Goal: Transaction & Acquisition: Purchase product/service

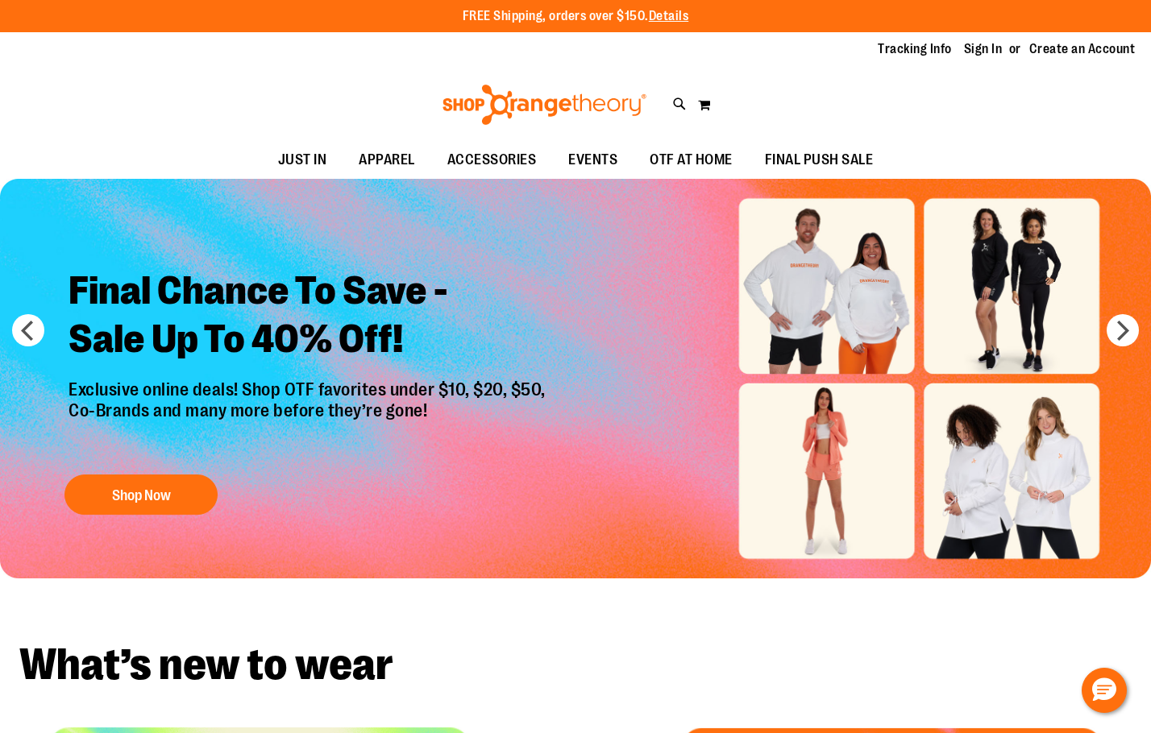
click at [1008, 25] on div "FREE Shipping, orders over $150. Details To order the Spring Dri Tri event bund…" at bounding box center [575, 16] width 967 height 19
click at [985, 51] on link "Sign In" at bounding box center [983, 49] width 39 height 18
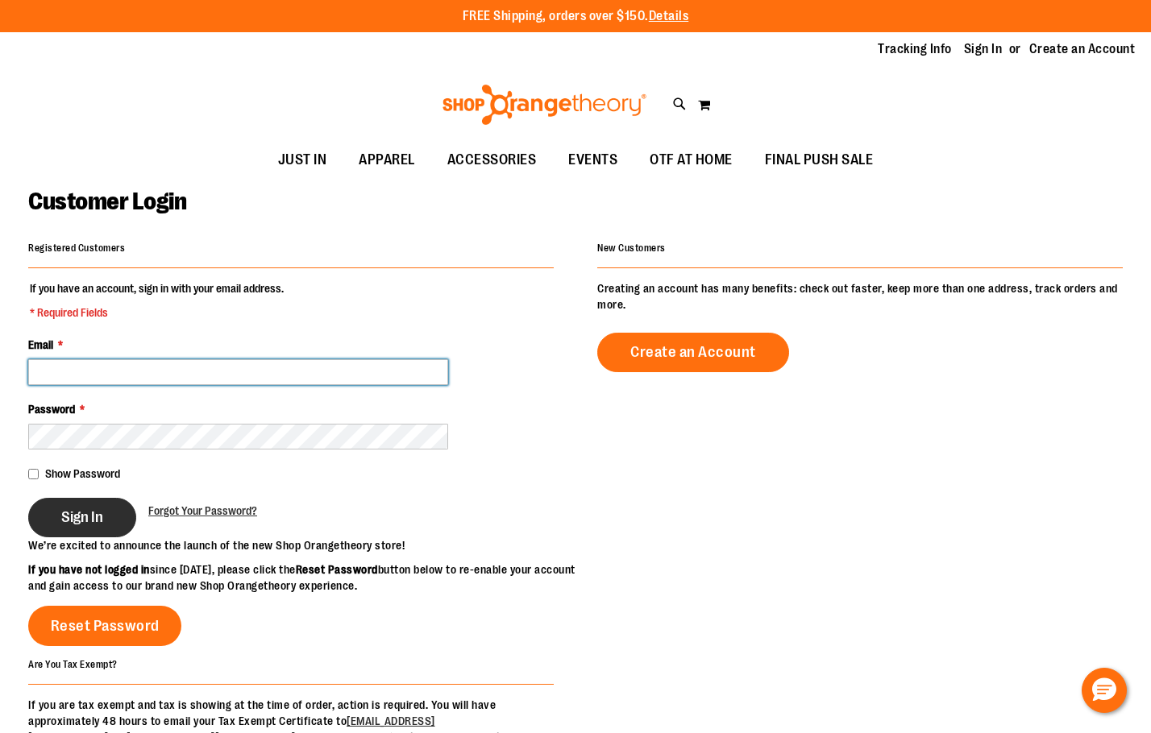
type input "**********"
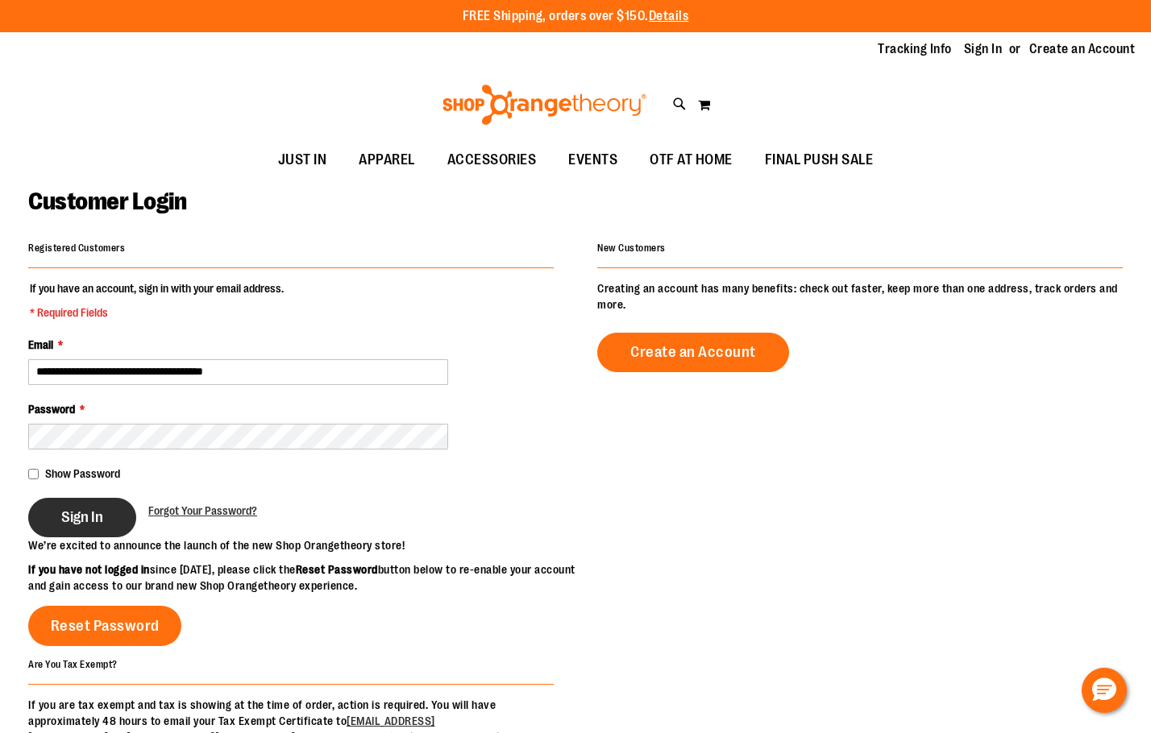
type input "**********"
click at [81, 521] on span "Sign In" at bounding box center [82, 517] width 42 height 18
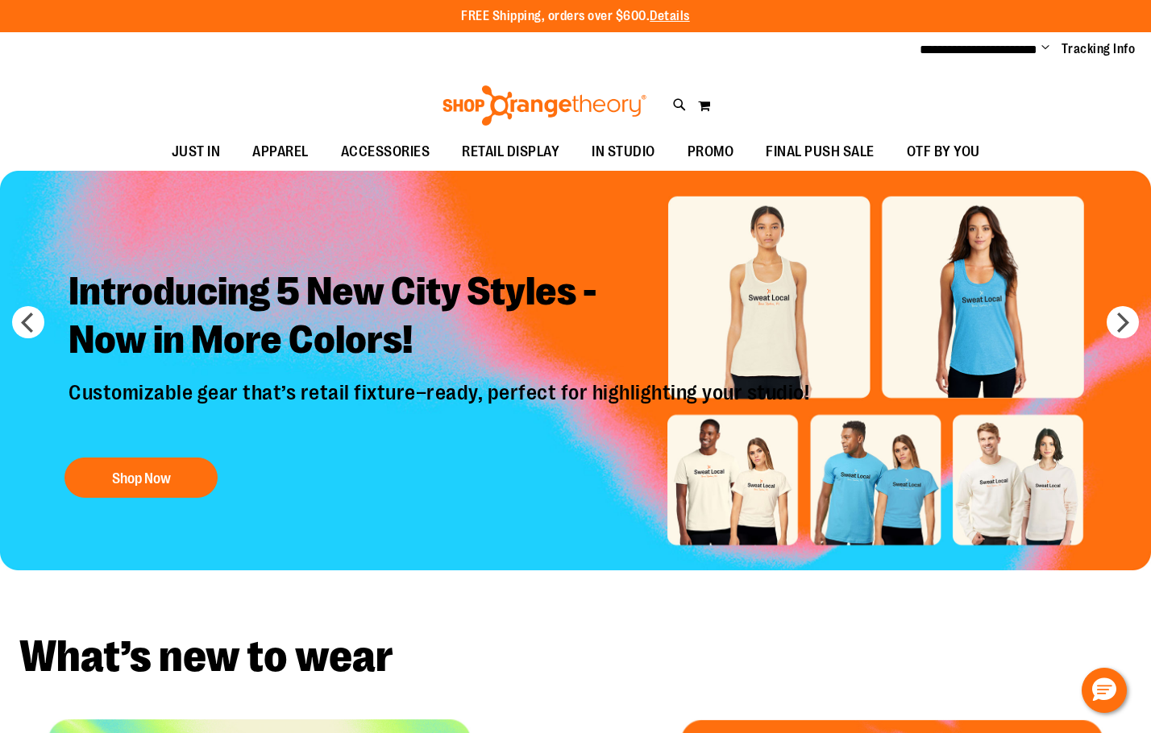
type input "**********"
click at [1042, 52] on span "Change" at bounding box center [1045, 48] width 8 height 15
click at [759, 105] on div "Toggle Nav Search Popular Suggestions Advanced Search" at bounding box center [575, 100] width 1151 height 65
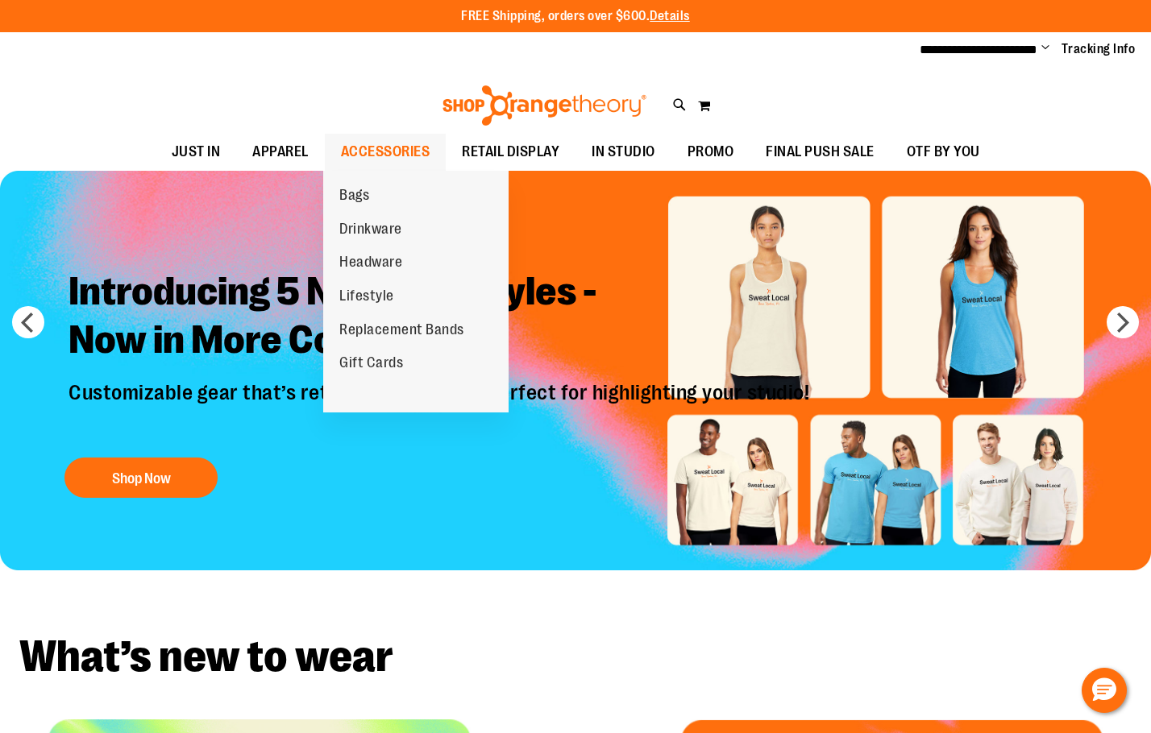
click at [368, 156] on span "ACCESSORIES" at bounding box center [385, 152] width 89 height 36
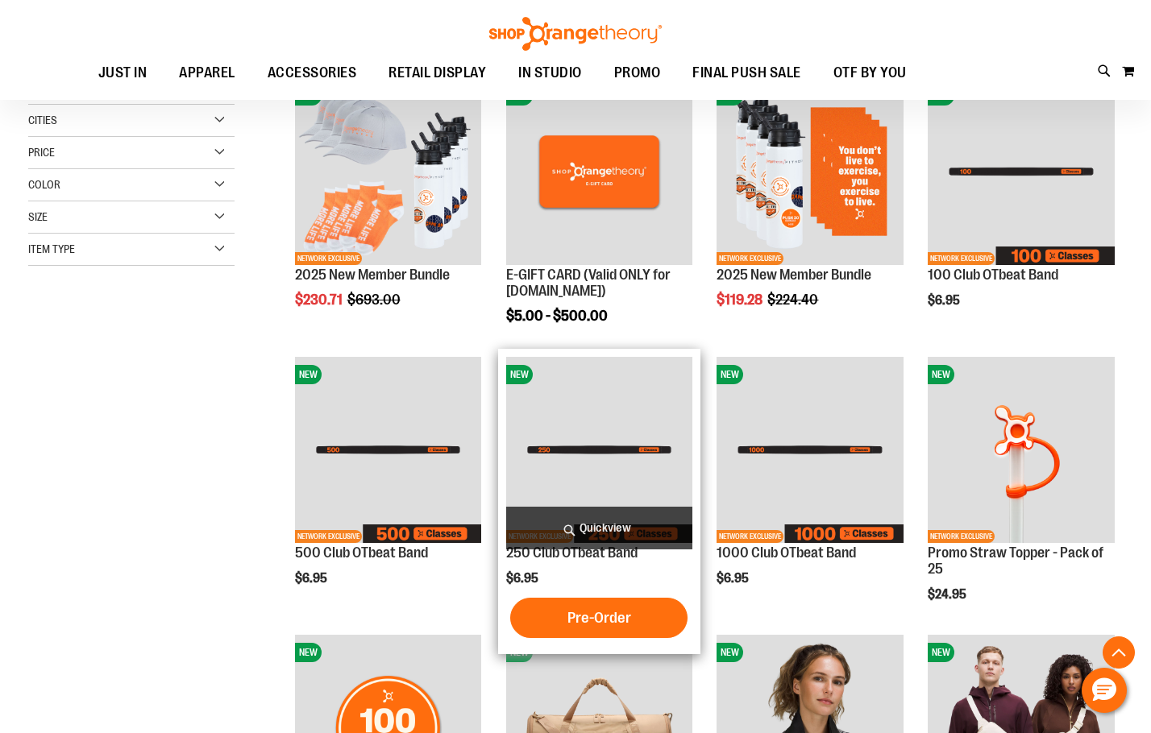
scroll to position [483, 0]
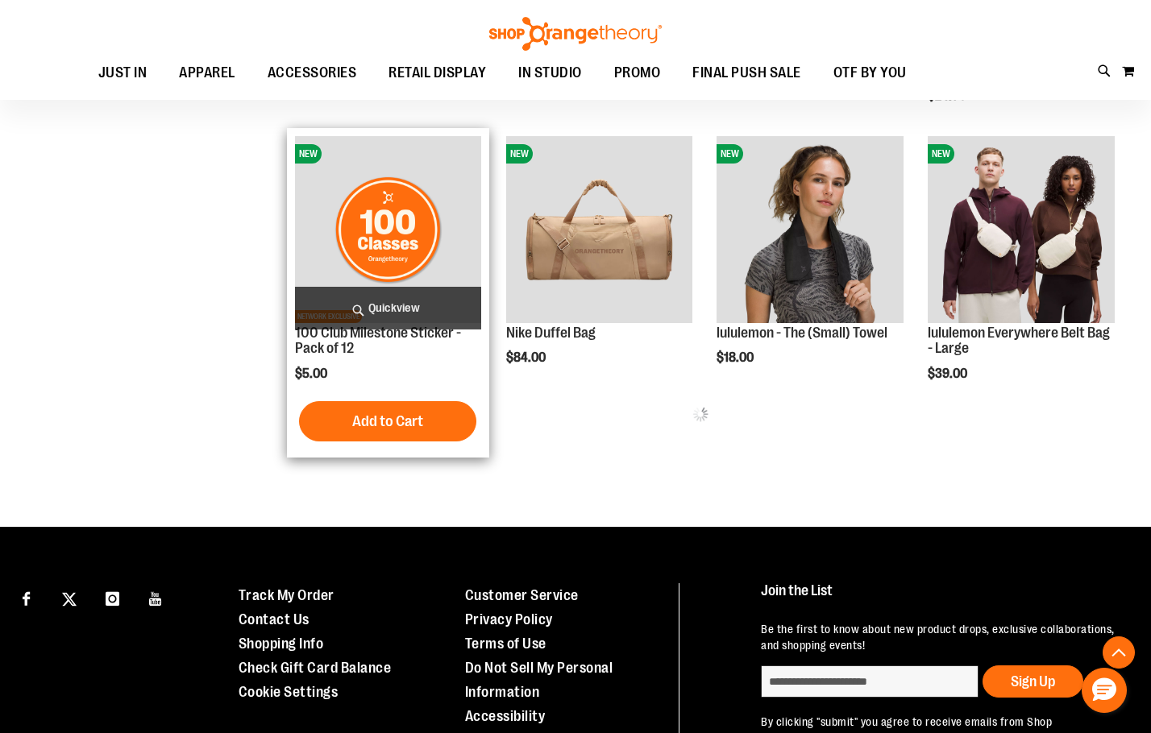
scroll to position [851, 0]
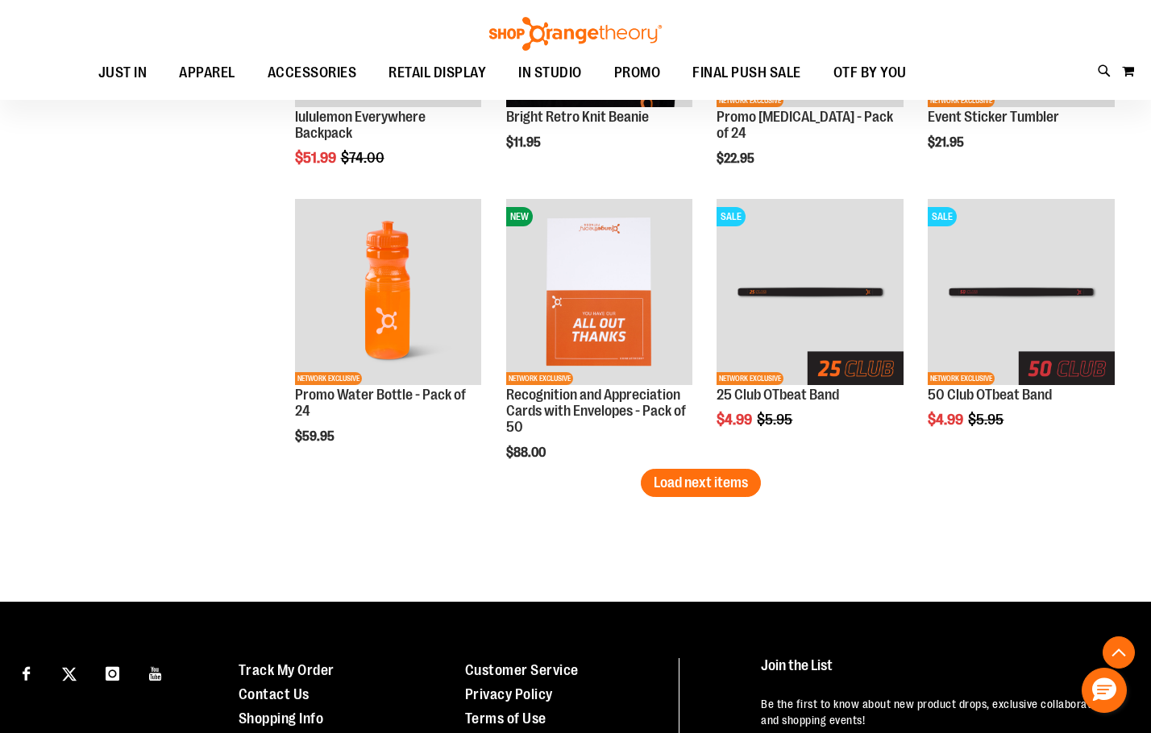
scroll to position [2491, 0]
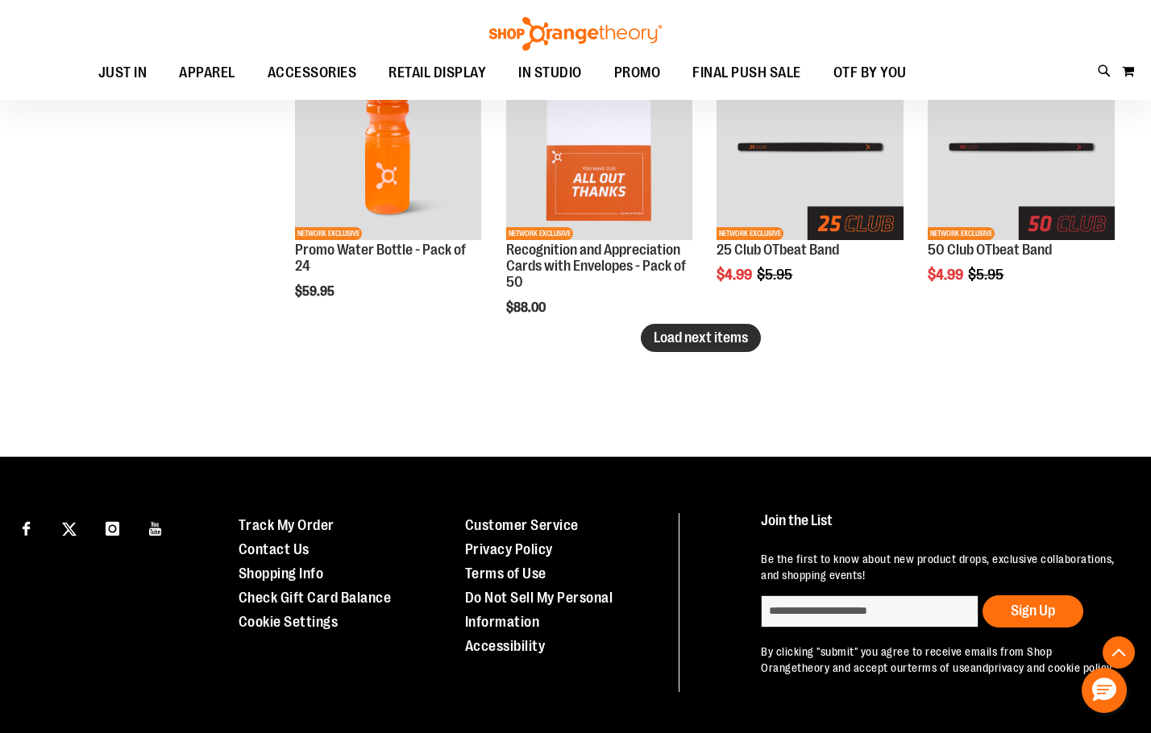
type input "**********"
click at [672, 339] on span "Load next items" at bounding box center [700, 338] width 94 height 16
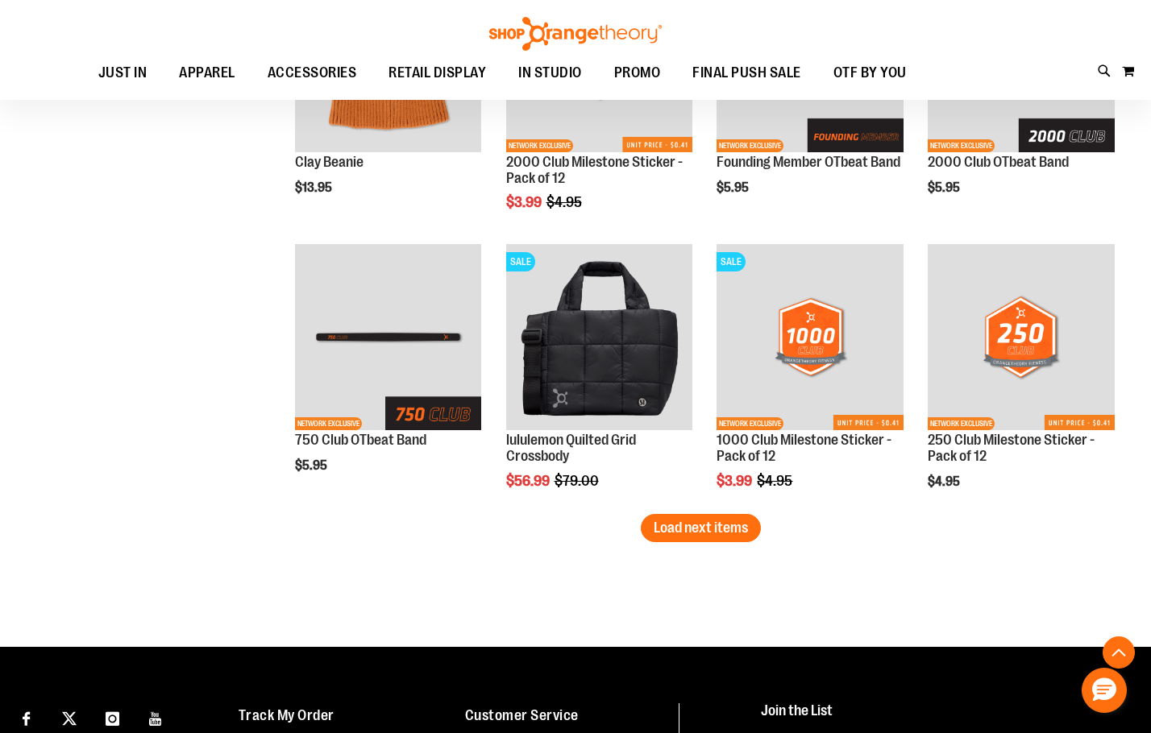
scroll to position [3297, 0]
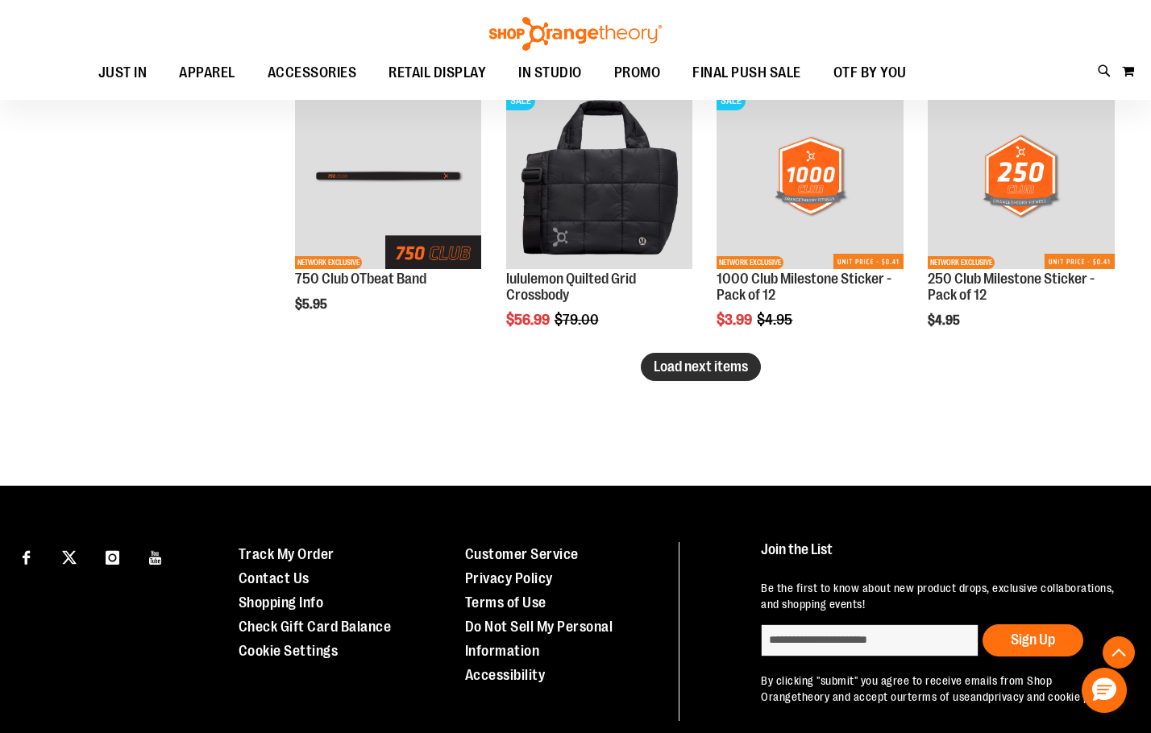
click at [685, 364] on span "Load next items" at bounding box center [700, 367] width 94 height 16
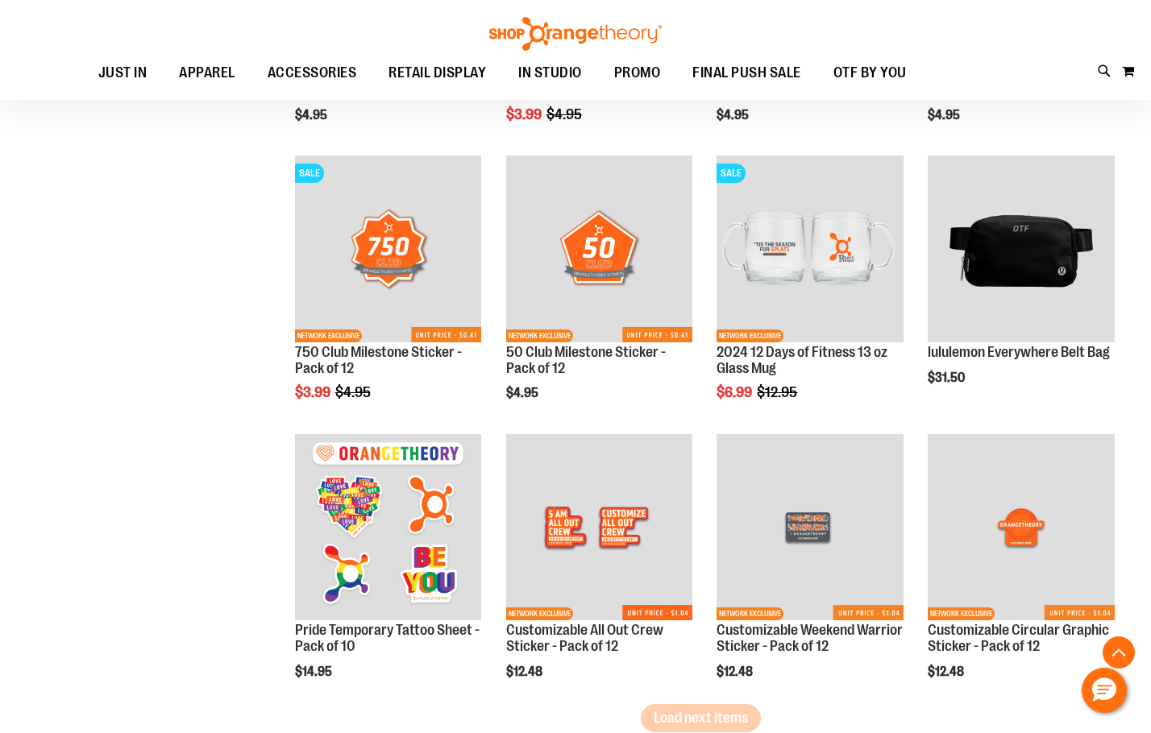
scroll to position [4022, 0]
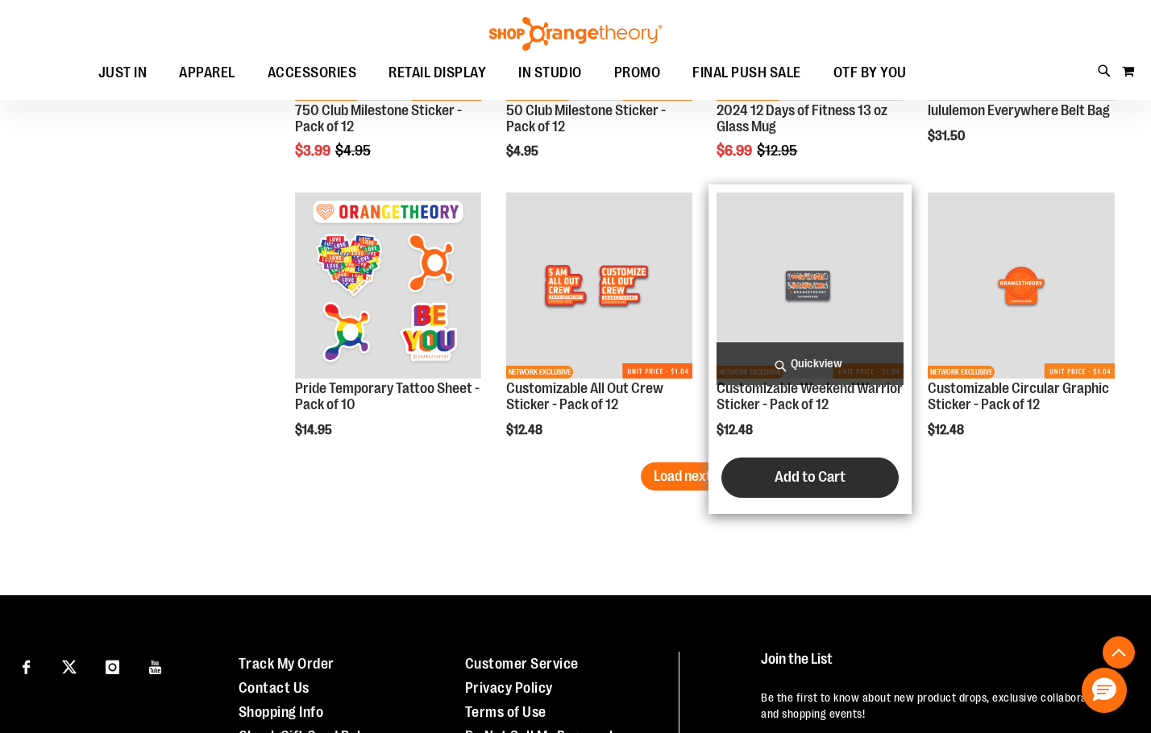
click at [725, 476] on span "Load next items" at bounding box center [700, 476] width 94 height 16
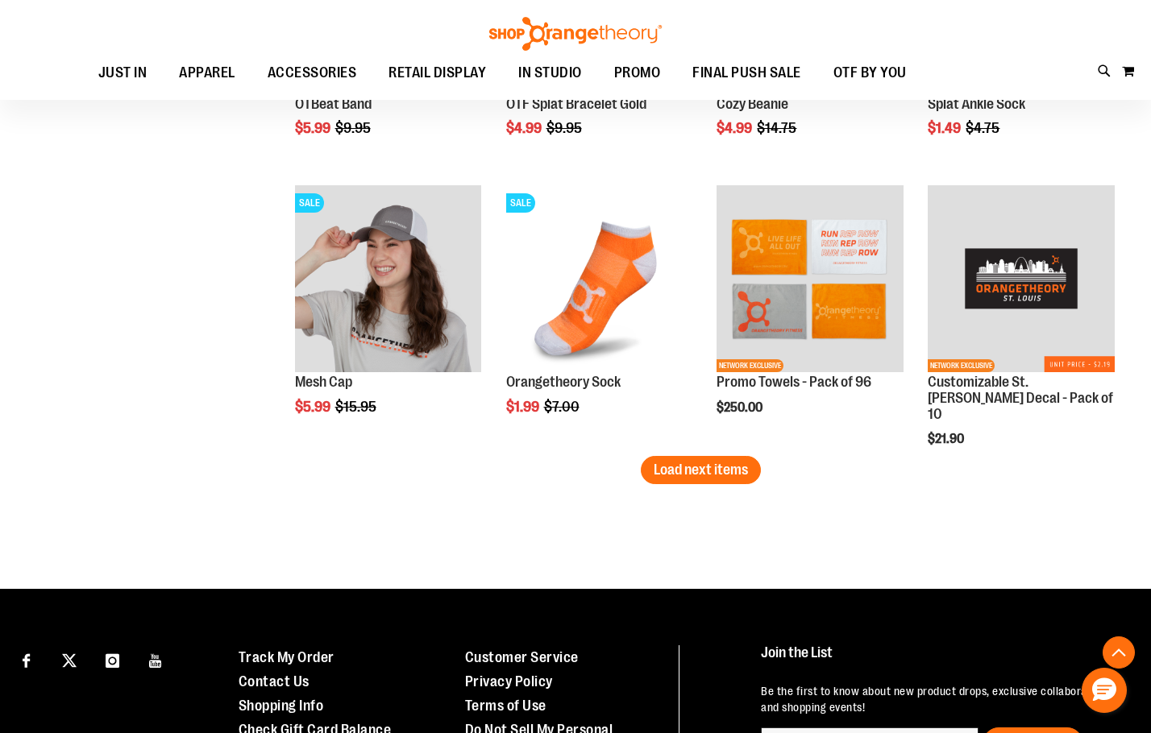
scroll to position [4989, 0]
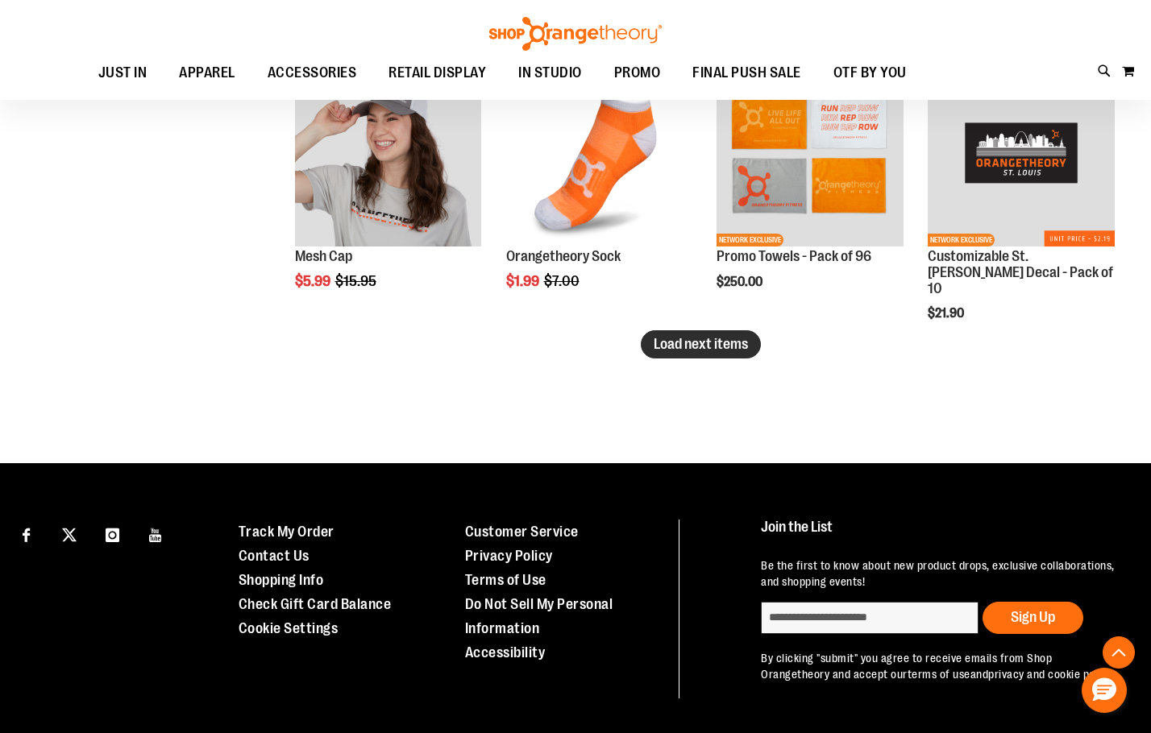
click at [652, 353] on button "Load next items" at bounding box center [701, 344] width 120 height 28
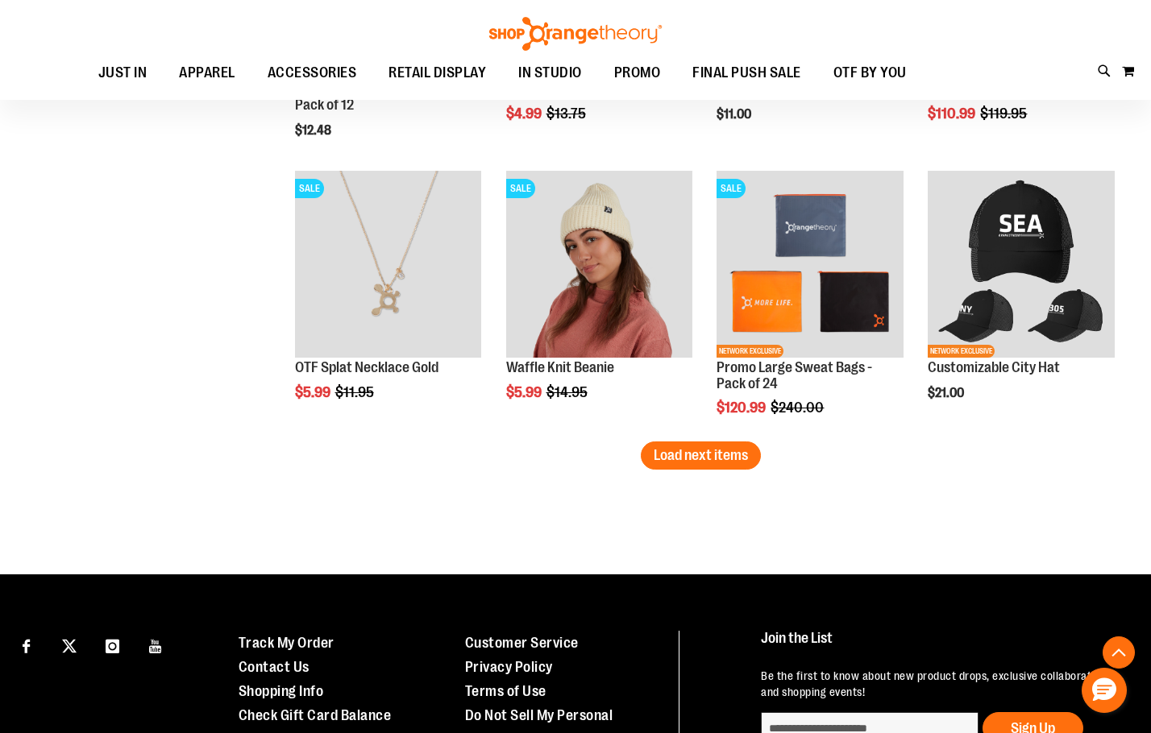
scroll to position [5715, 0]
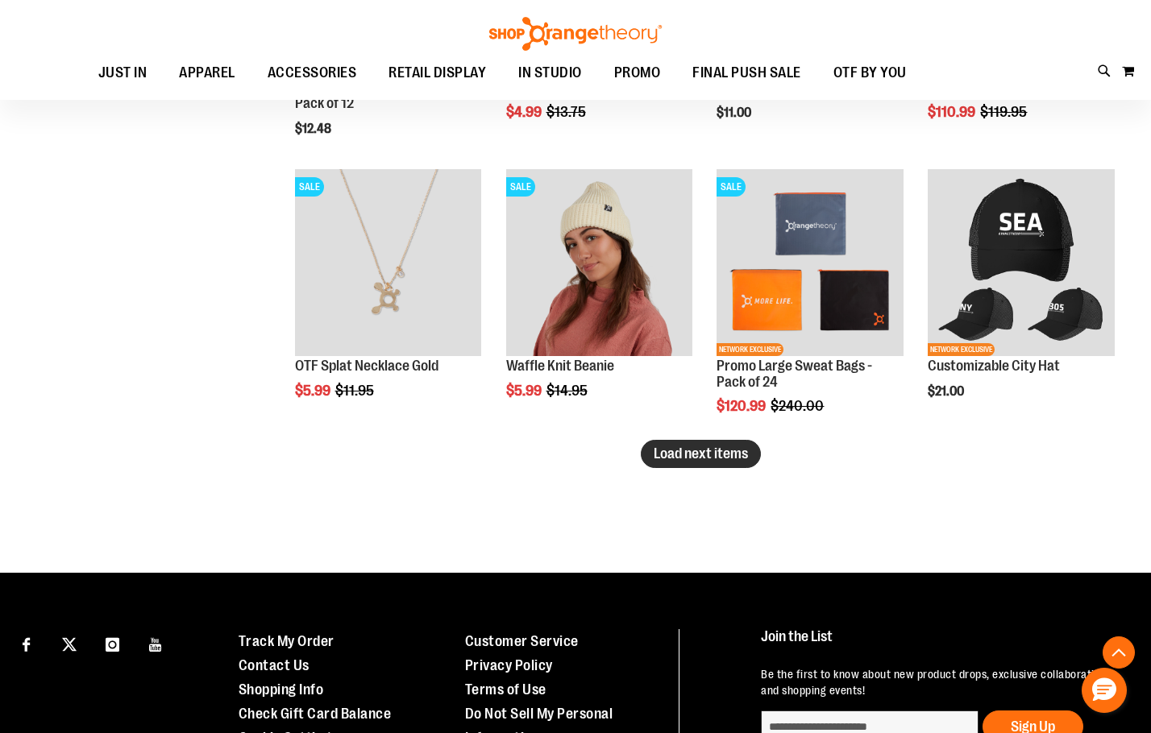
click at [706, 460] on span "Load next items" at bounding box center [700, 454] width 94 height 16
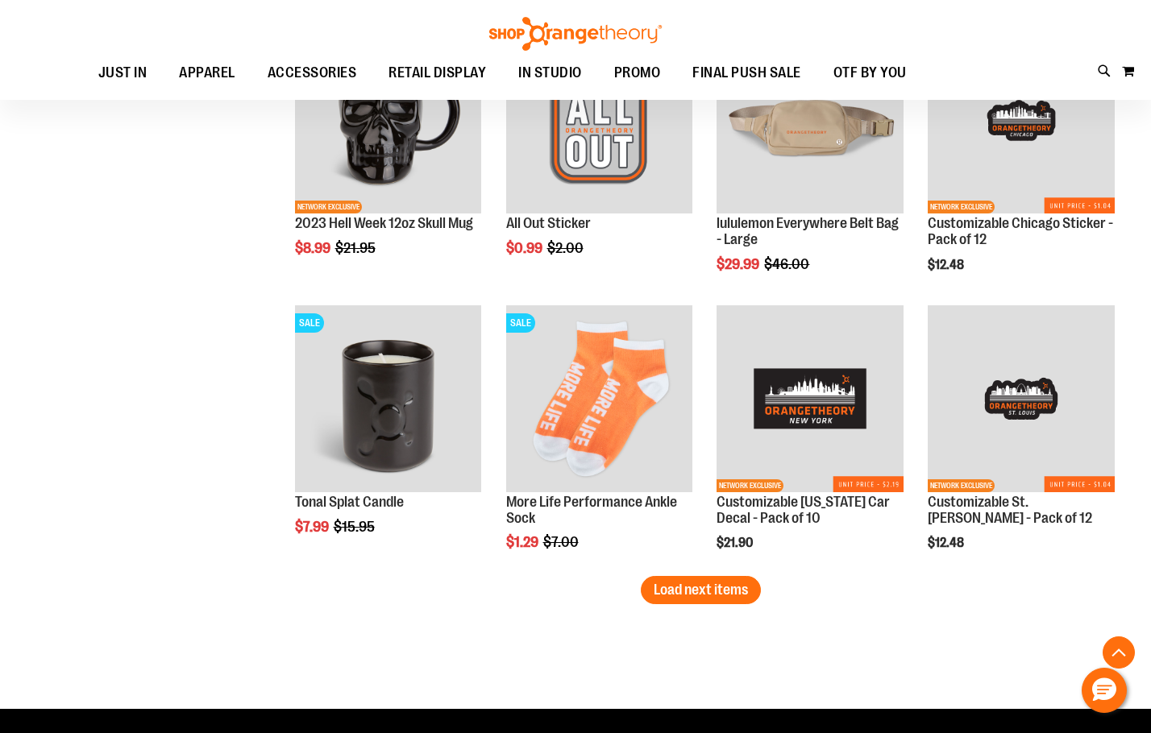
scroll to position [6520, 0]
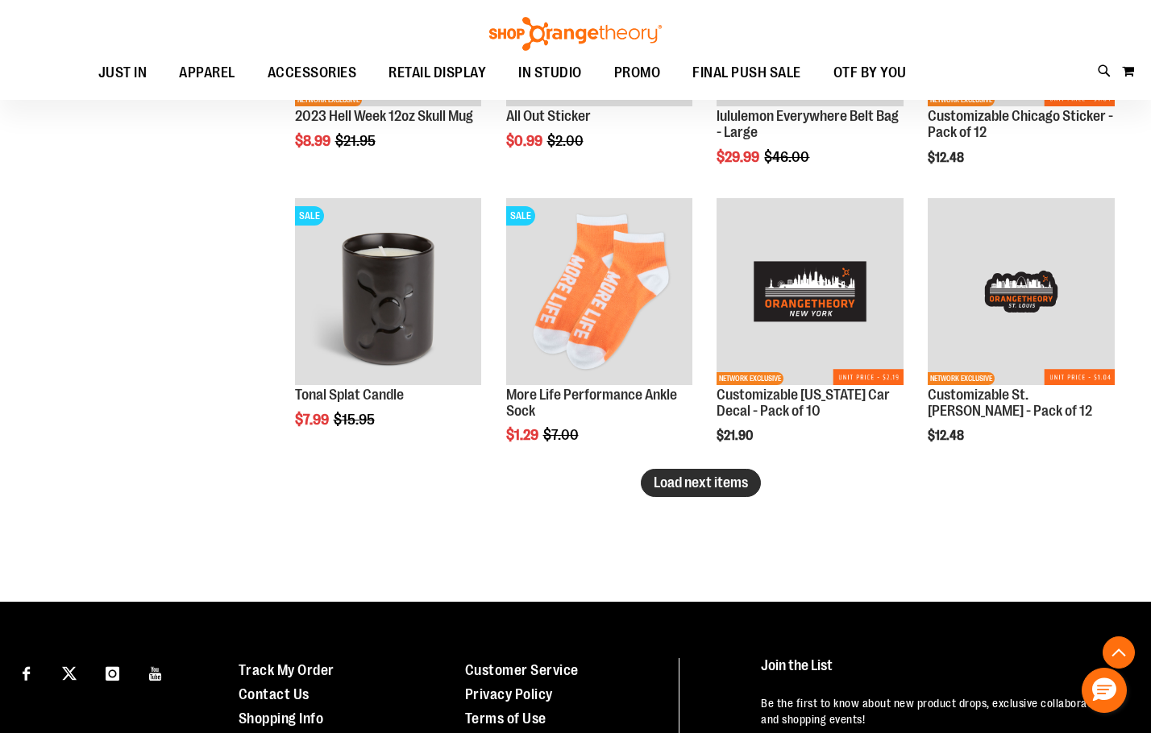
click at [730, 489] on span "Load next items" at bounding box center [700, 483] width 94 height 16
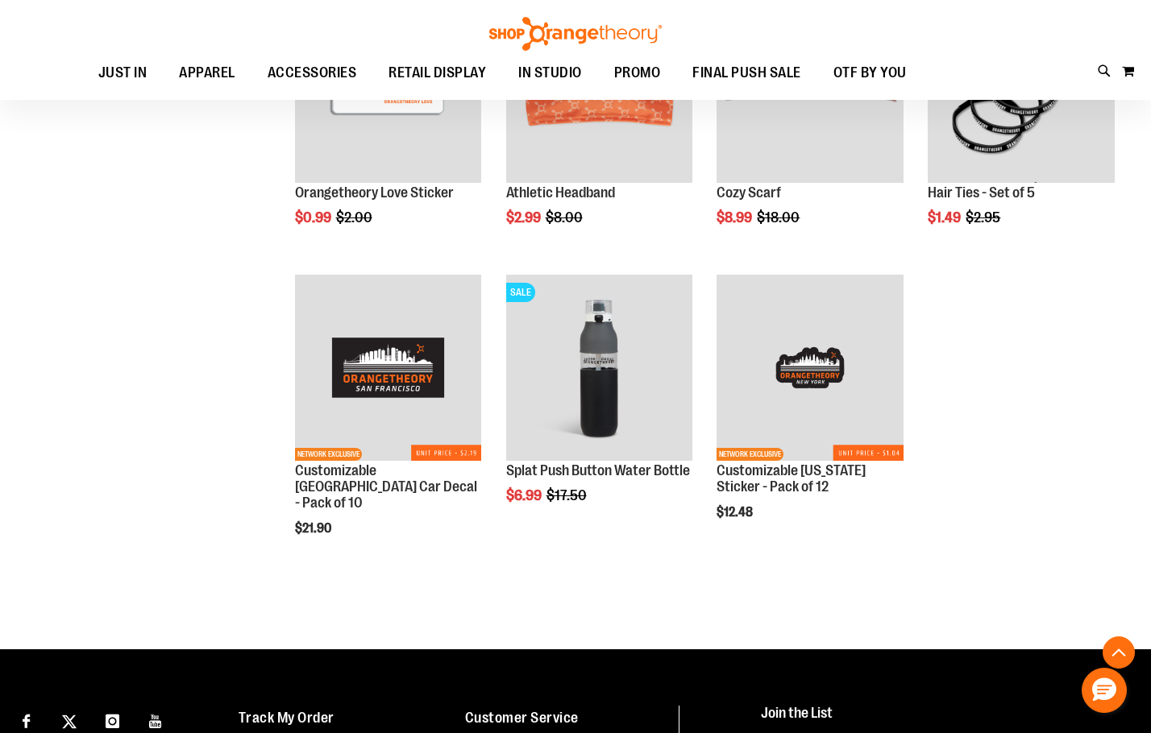
scroll to position [7004, 0]
